Goal: Task Accomplishment & Management: Use online tool/utility

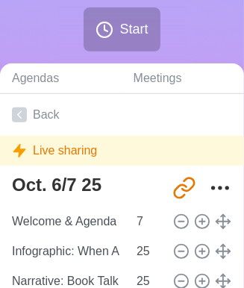
scroll to position [255, 0]
click at [215, 184] on icon "More" at bounding box center [220, 188] width 24 height 24
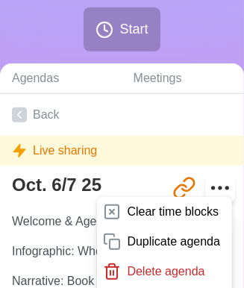
scroll to position [270, 0]
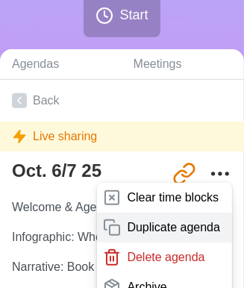
click at [173, 223] on p "Duplicate agenda" at bounding box center [173, 228] width 93 height 18
type textarea "Oct. 6/7 25 copy"
type input "[URL][DOMAIN_NAME]"
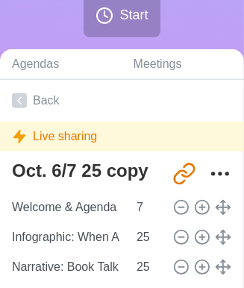
type textarea "Oct. 6/7 25"
type input "[URL][DOMAIN_NAME]"
type textarea "Oct. 6/7 25 copy"
type input "[URL][DOMAIN_NAME]"
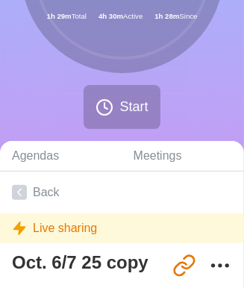
scroll to position [179, 0]
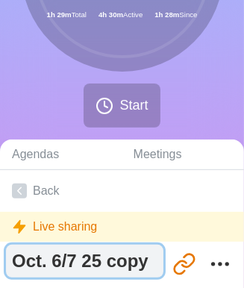
click at [120, 261] on textarea "Oct. 6/7 25 copy" at bounding box center [85, 261] width 158 height 33
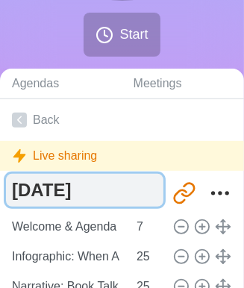
scroll to position [252, 0]
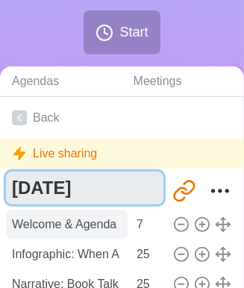
type textarea "[DATE]"
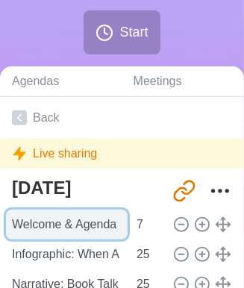
click at [114, 211] on input "Welcome & Agenda" at bounding box center [67, 225] width 122 height 30
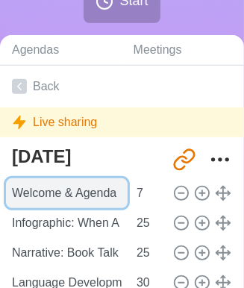
scroll to position [285, 0]
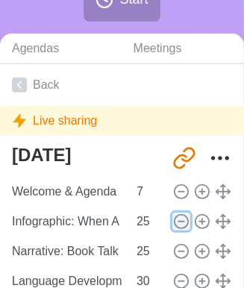
click at [178, 222] on line at bounding box center [180, 222] width 5 height 0
type input "Narrative: Book Talk Projects"
type input "Language Development: Vocab (Study for Make Up), Grammar, or Reading"
type input "30"
type input "Wrap Up"
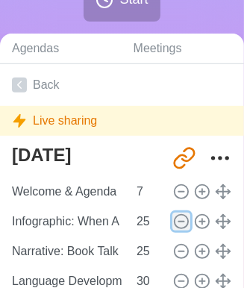
type input "2"
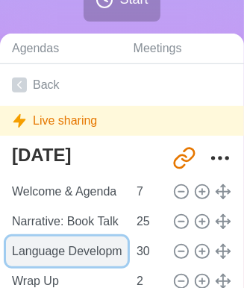
click at [112, 254] on input "Language Development: Vocab (Study for Make Up), Grammar, or Reading" at bounding box center [67, 252] width 122 height 30
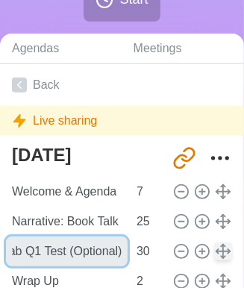
type input "Vocab Q1 Test (Optional)"
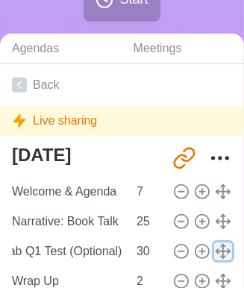
scroll to position [0, 0]
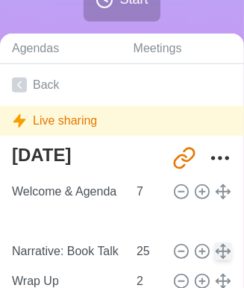
type input "Vocab Q1 Test (Optional)"
type input "30"
type input "Narrative: Book Talk Projects"
type input "25"
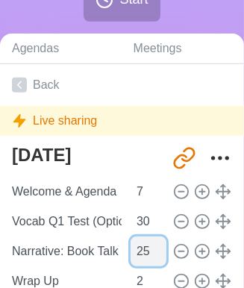
click at [131, 252] on input "25" at bounding box center [149, 252] width 36 height 30
click at [152, 254] on input "9" at bounding box center [149, 252] width 36 height 30
click at [152, 254] on input "8" at bounding box center [149, 252] width 36 height 30
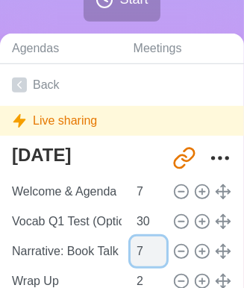
type input "7"
click at [152, 254] on input "7" at bounding box center [149, 252] width 36 height 30
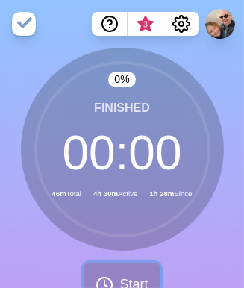
click at [128, 271] on button "Start" at bounding box center [122, 285] width 76 height 44
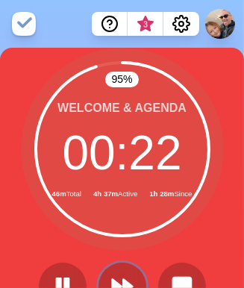
click at [128, 271] on button at bounding box center [123, 287] width 48 height 48
